Goal: Task Accomplishment & Management: Manage account settings

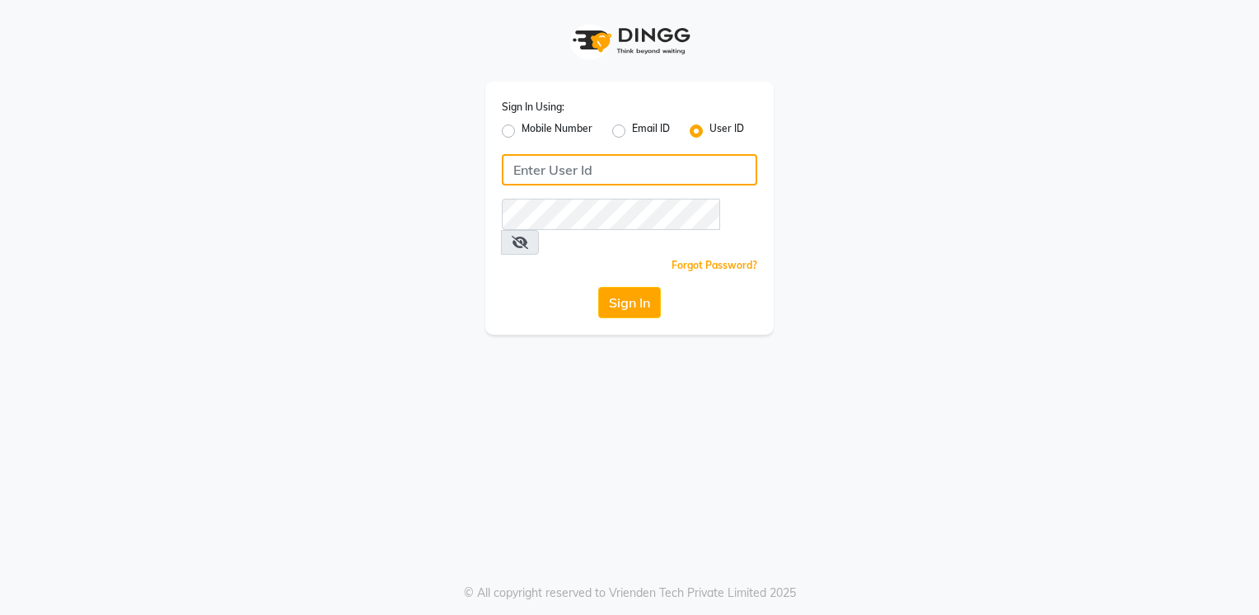
click at [615, 171] on input "Username" at bounding box center [629, 169] width 255 height 31
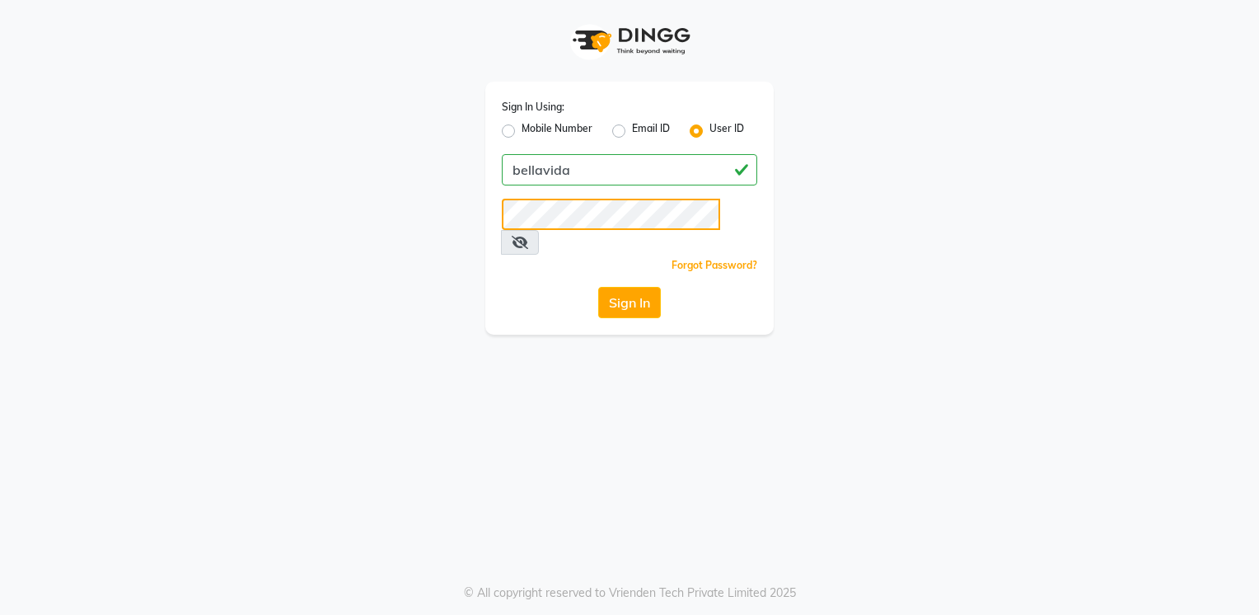
click at [598, 287] on button "Sign In" at bounding box center [629, 302] width 63 height 31
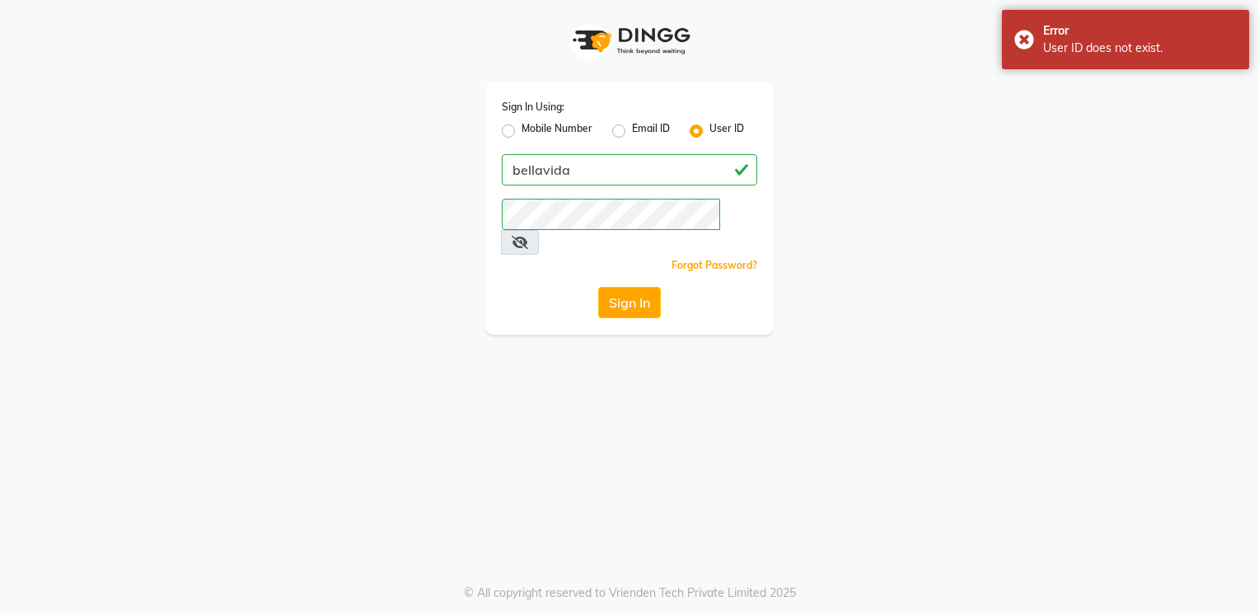
click at [539, 230] on span at bounding box center [520, 242] width 38 height 25
click at [528, 236] on icon at bounding box center [520, 242] width 16 height 13
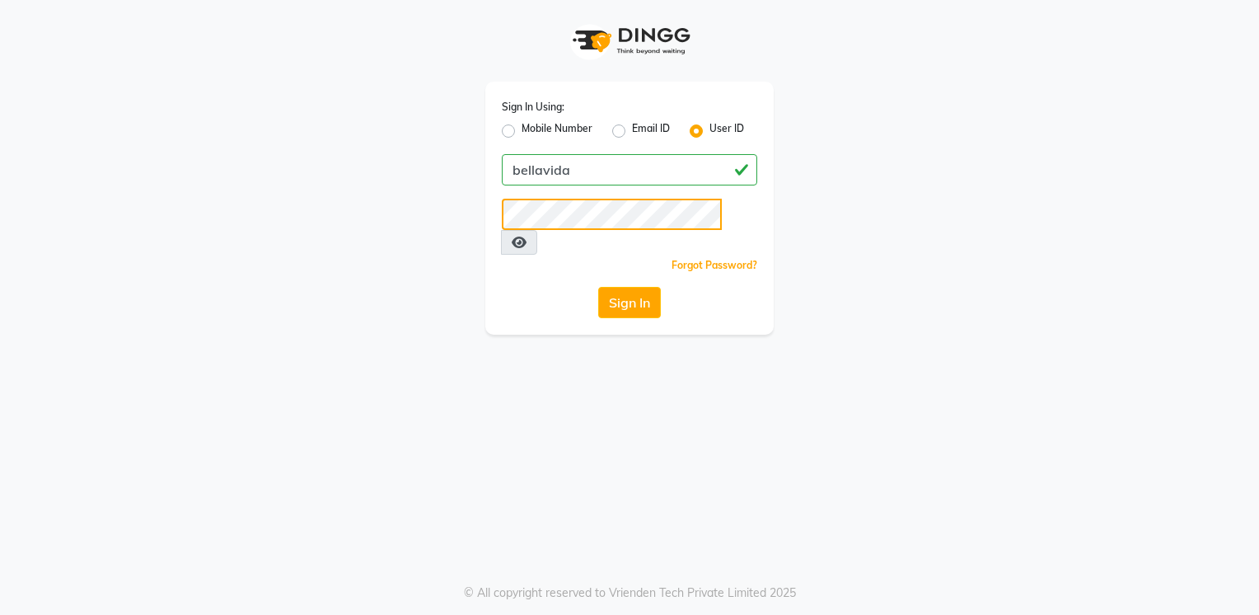
click at [598, 287] on button "Sign In" at bounding box center [629, 302] width 63 height 31
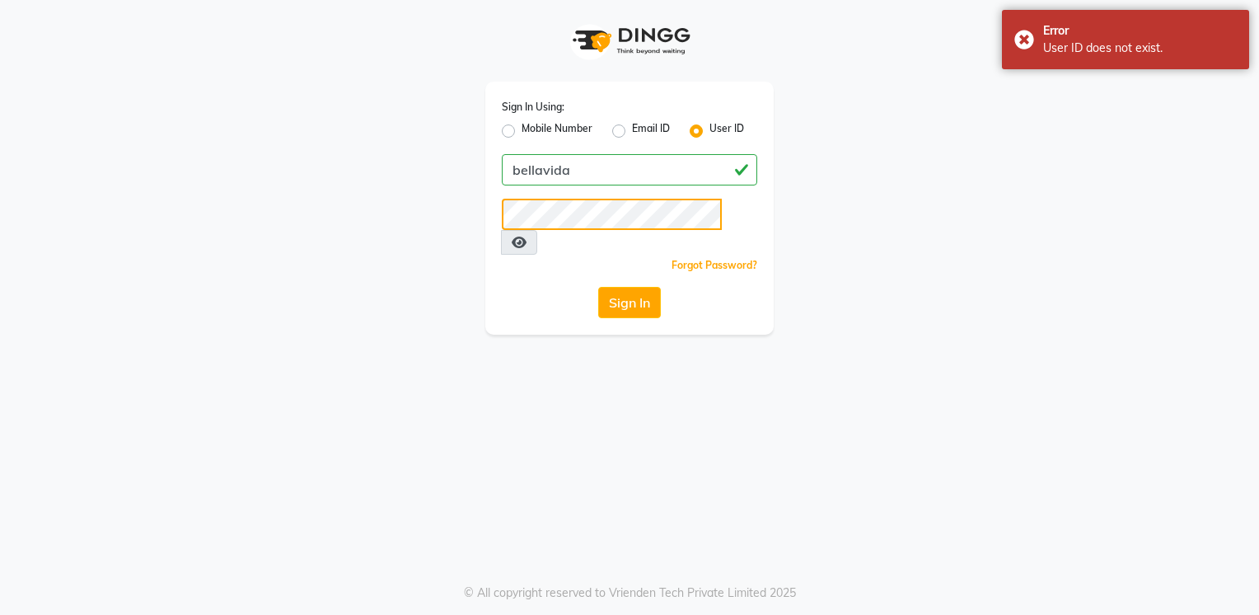
click at [598, 287] on button "Sign In" at bounding box center [629, 302] width 63 height 31
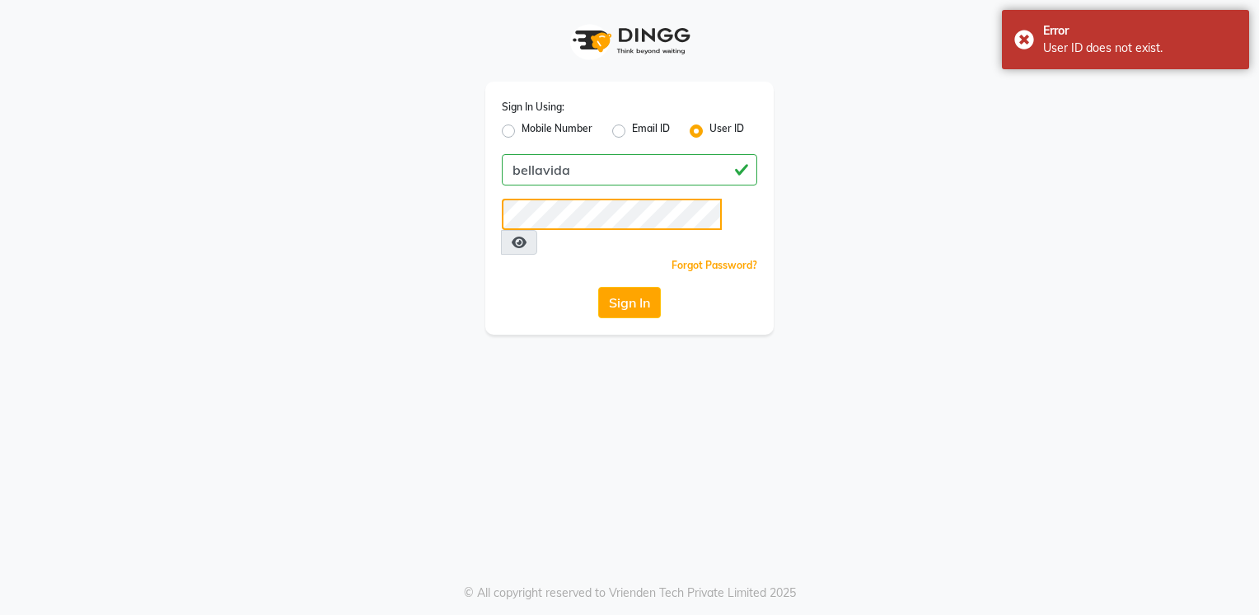
click at [438, 250] on div "Sign In Using: Mobile Number Email ID User ID bellavida Remember me Forgot Pass…" at bounding box center [629, 167] width 939 height 335
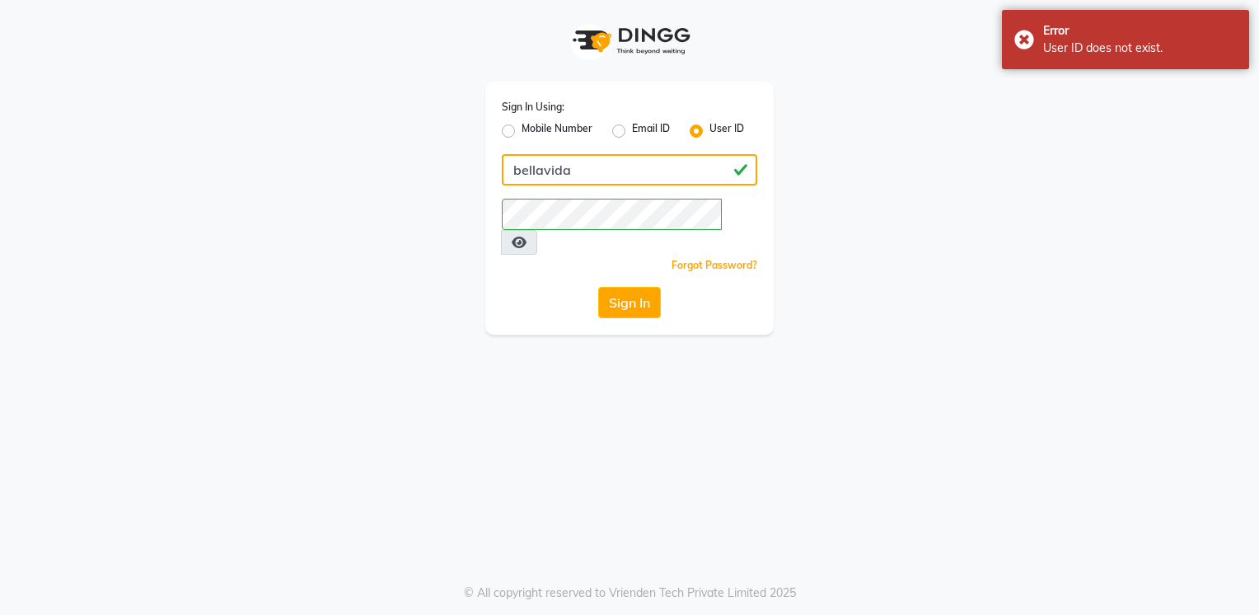
drag, startPoint x: 592, startPoint y: 178, endPoint x: 253, endPoint y: 239, distance: 344.1
click at [253, 239] on div "Sign In Using: Mobile Number Email ID User ID bellavida Remember me Forgot Pass…" at bounding box center [629, 167] width 939 height 335
type input "bellavida"
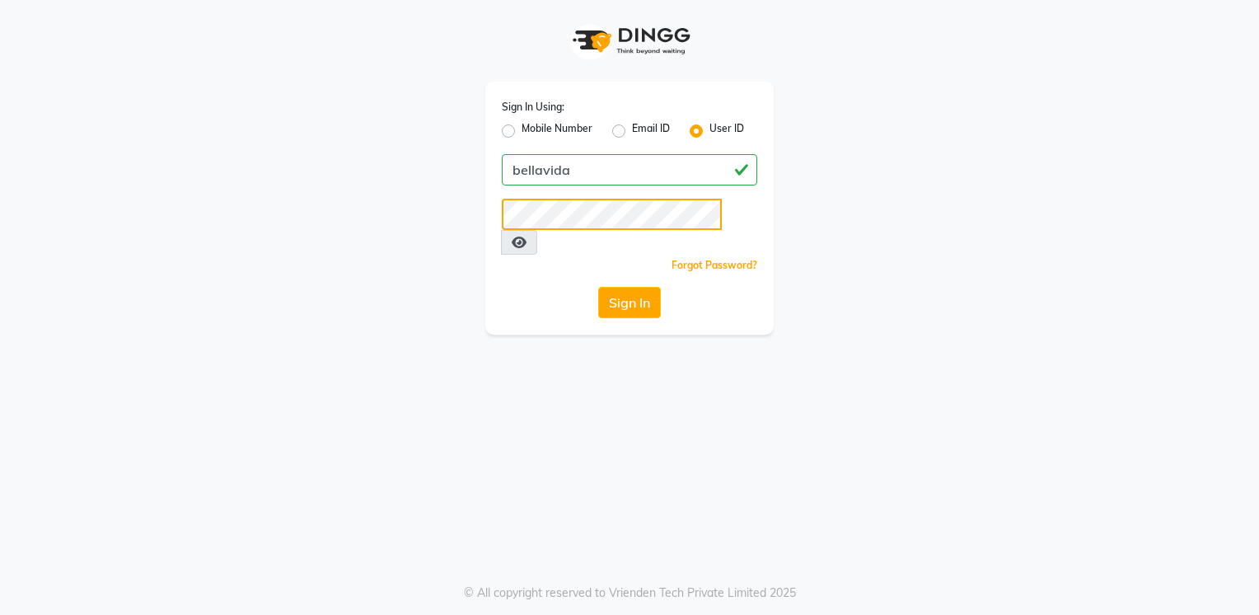
click at [497, 203] on div "Sign In Using: Mobile Number Email ID User ID bellavida Remember me Forgot Pass…" at bounding box center [629, 208] width 288 height 253
click at [598, 287] on button "Sign In" at bounding box center [629, 302] width 63 height 31
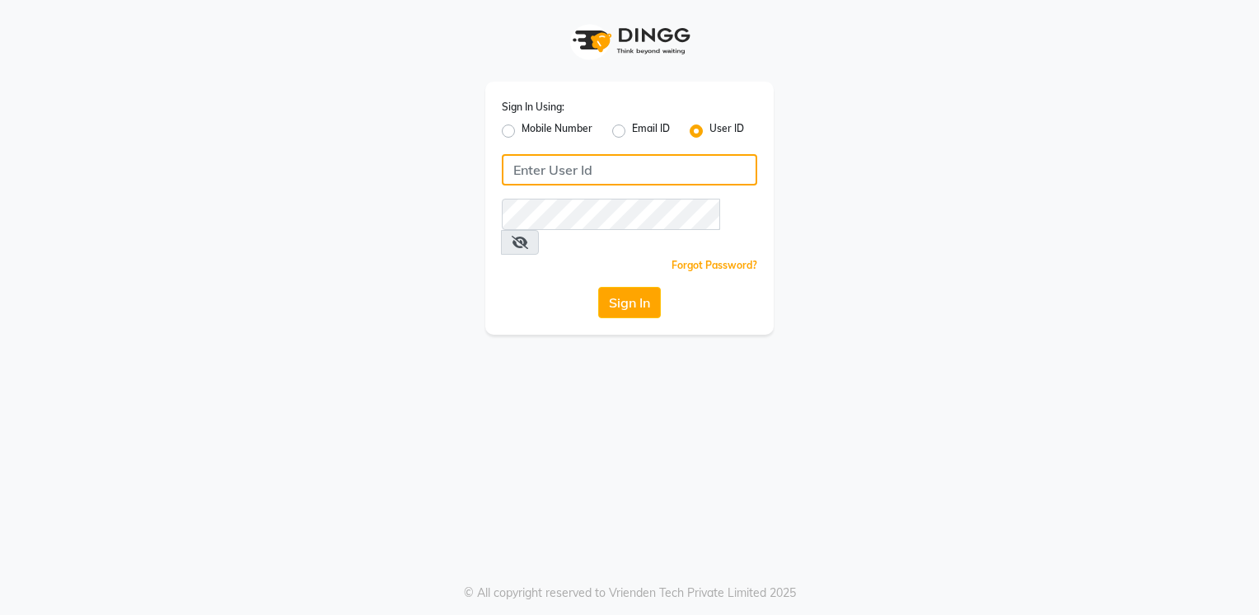
click at [563, 177] on input "Username" at bounding box center [629, 169] width 255 height 31
type input "bellavida"
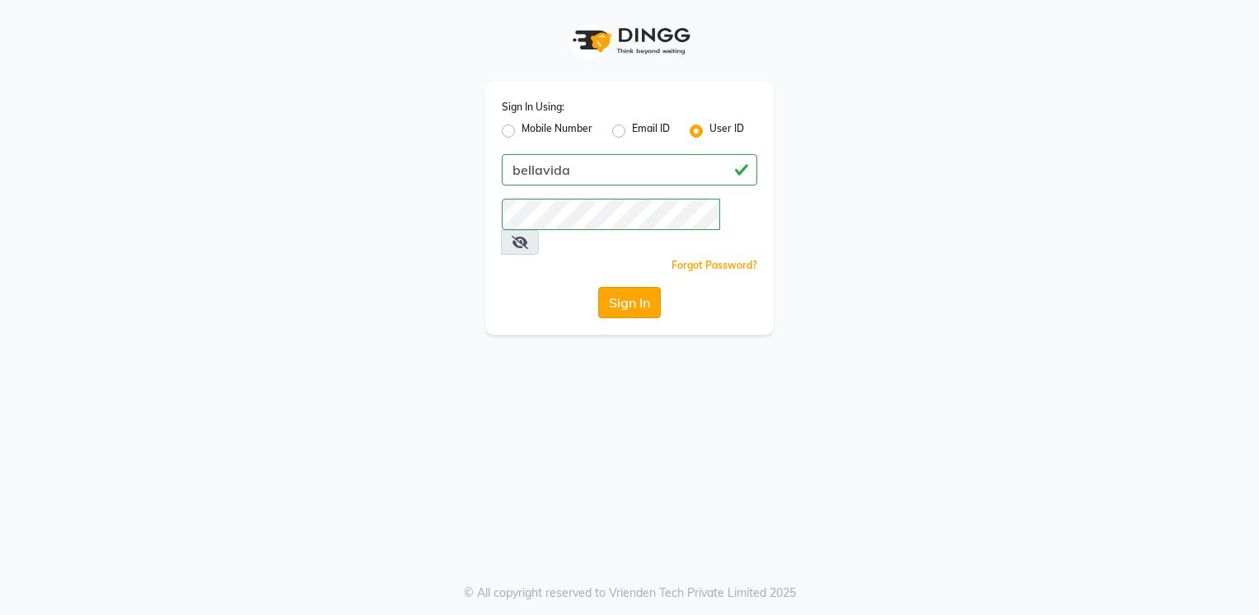
click at [625, 290] on button "Sign In" at bounding box center [629, 302] width 63 height 31
click at [528, 236] on icon at bounding box center [520, 242] width 16 height 13
click at [282, 244] on div "Sign In Using: Mobile Number Email ID User ID bellavida Remember me Forgot Pass…" at bounding box center [629, 167] width 939 height 335
click at [598, 287] on button "Sign In" at bounding box center [629, 302] width 63 height 31
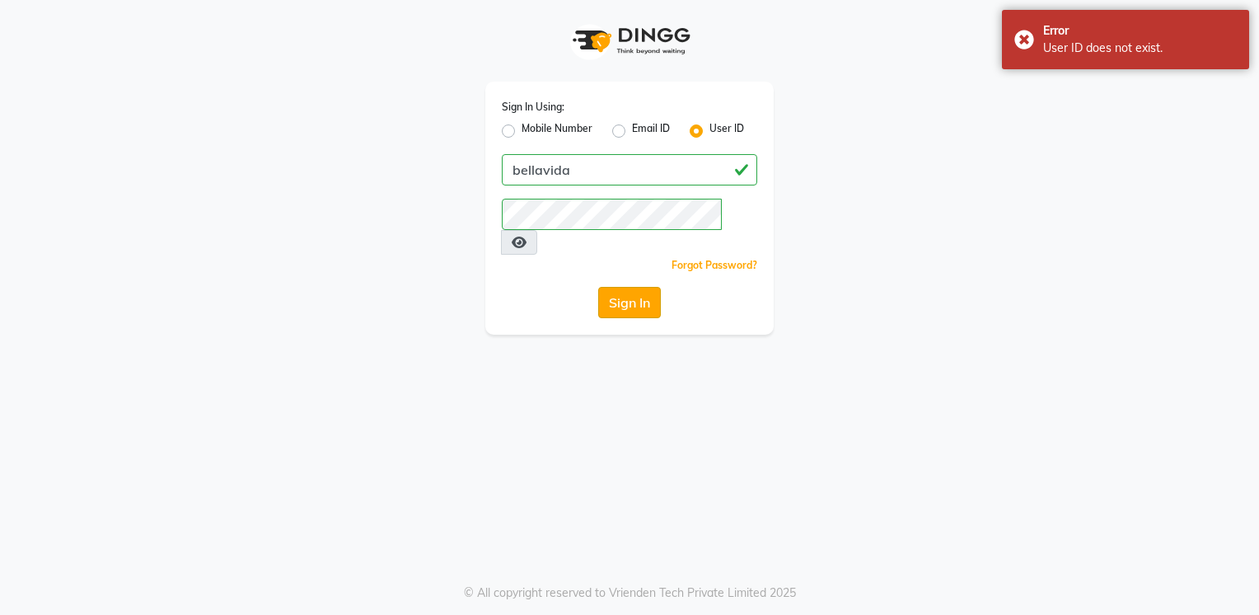
click at [646, 287] on button "Sign In" at bounding box center [629, 302] width 63 height 31
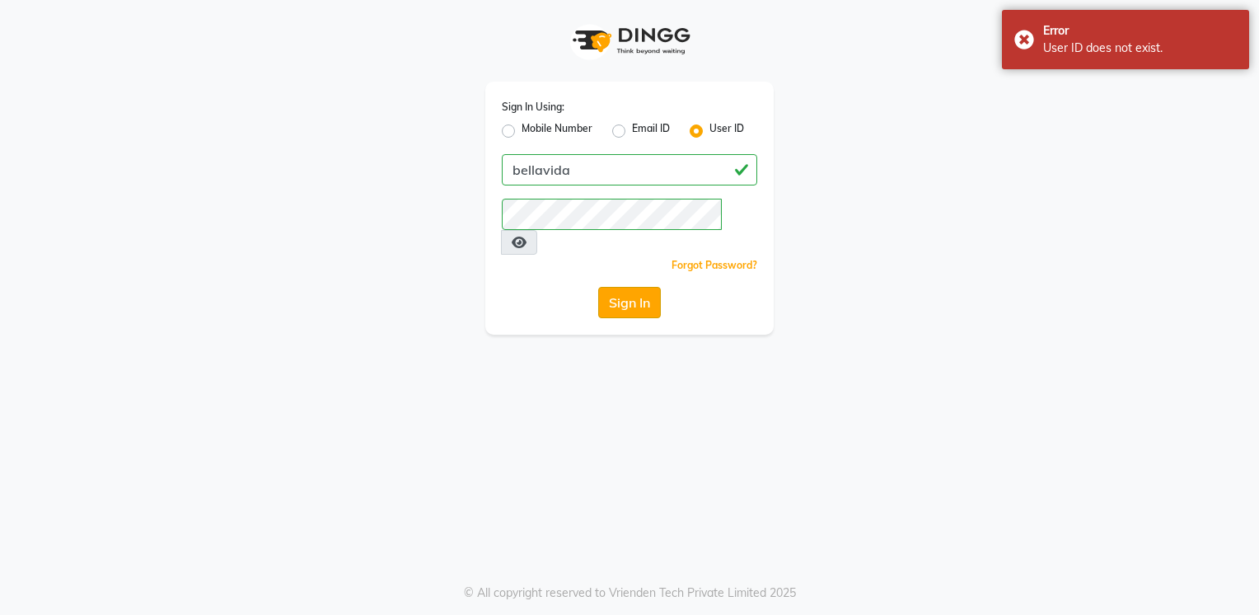
click at [646, 287] on button "Sign In" at bounding box center [629, 302] width 63 height 31
click at [646, 287] on div "Sign In" at bounding box center [629, 302] width 255 height 31
click at [646, 287] on button "Sign In" at bounding box center [629, 302] width 63 height 31
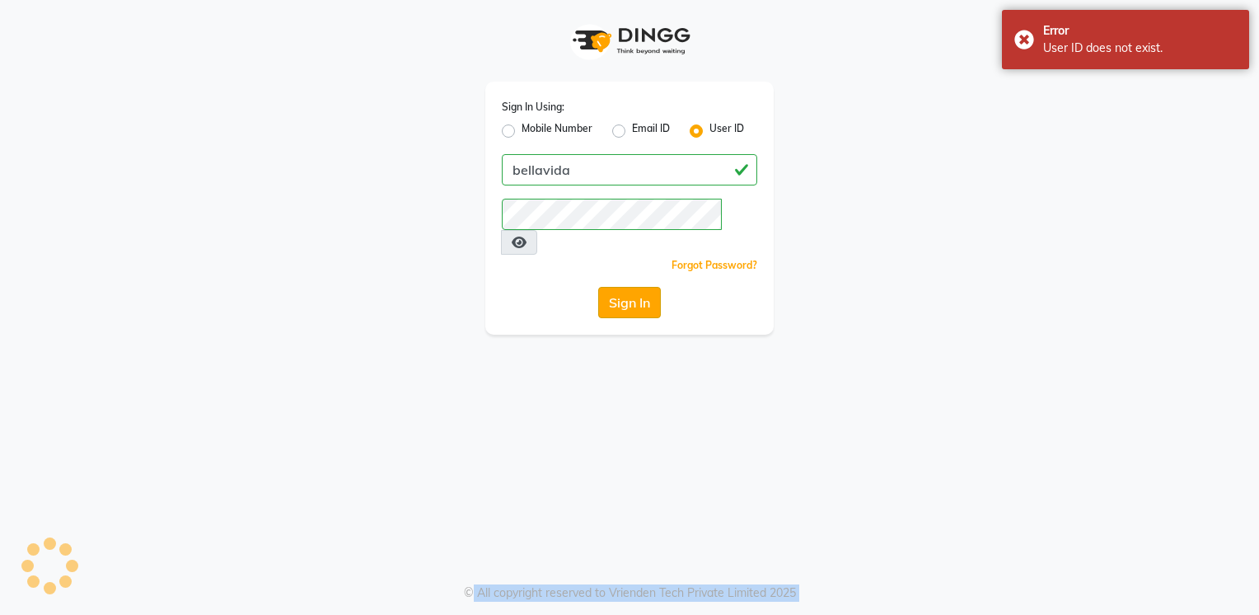
click at [646, 287] on div "Sign In" at bounding box center [629, 302] width 255 height 31
